Goal: Find specific page/section: Find specific page/section

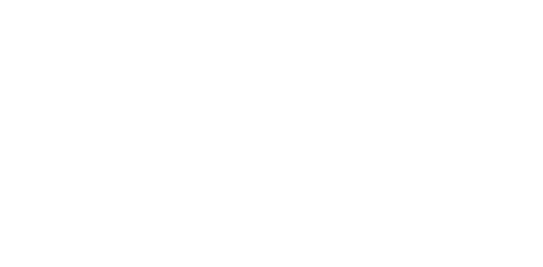
select select "Song"
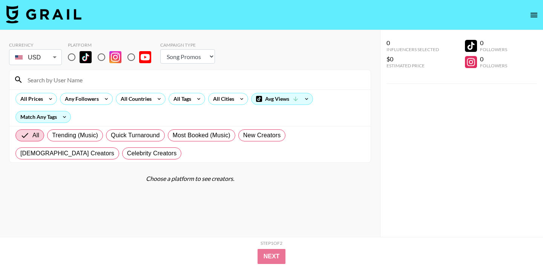
click at [66, 79] on input at bounding box center [194, 80] width 343 height 12
type input "sofencas"
click at [73, 56] on input "radio" at bounding box center [72, 57] width 16 height 16
radio input "true"
click at [105, 77] on input "sofencas" at bounding box center [194, 80] width 343 height 12
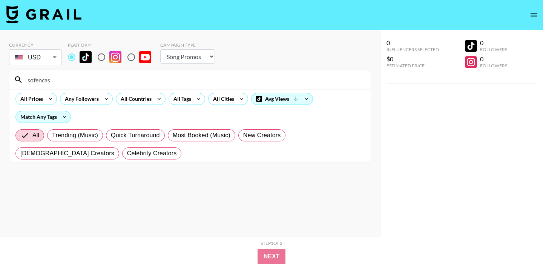
click at [45, 79] on input "sofencas" at bounding box center [194, 80] width 343 height 12
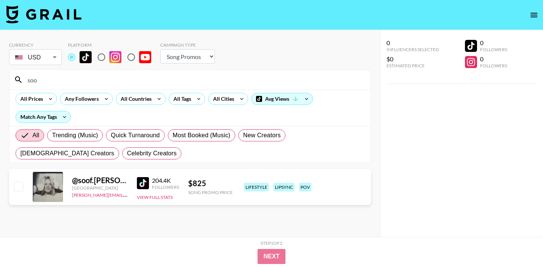
click at [141, 186] on img at bounding box center [143, 183] width 12 height 12
click at [31, 86] on input "soo" at bounding box center [194, 80] width 343 height 12
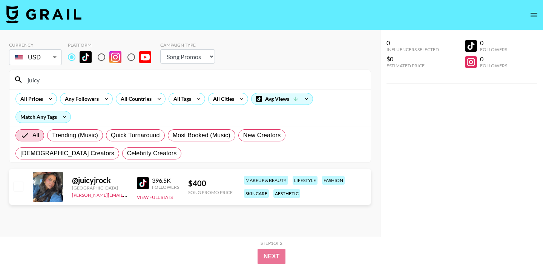
type input "juicy"
click at [146, 185] on img at bounding box center [143, 183] width 12 height 12
